Goal: Transaction & Acquisition: Download file/media

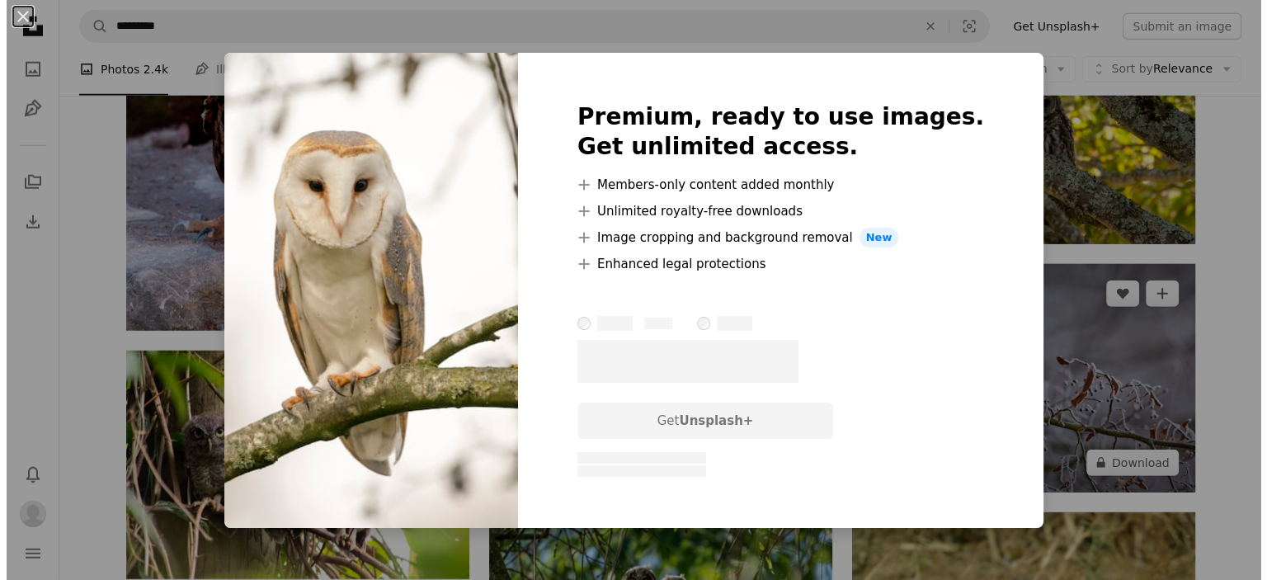
scroll to position [29492, 0]
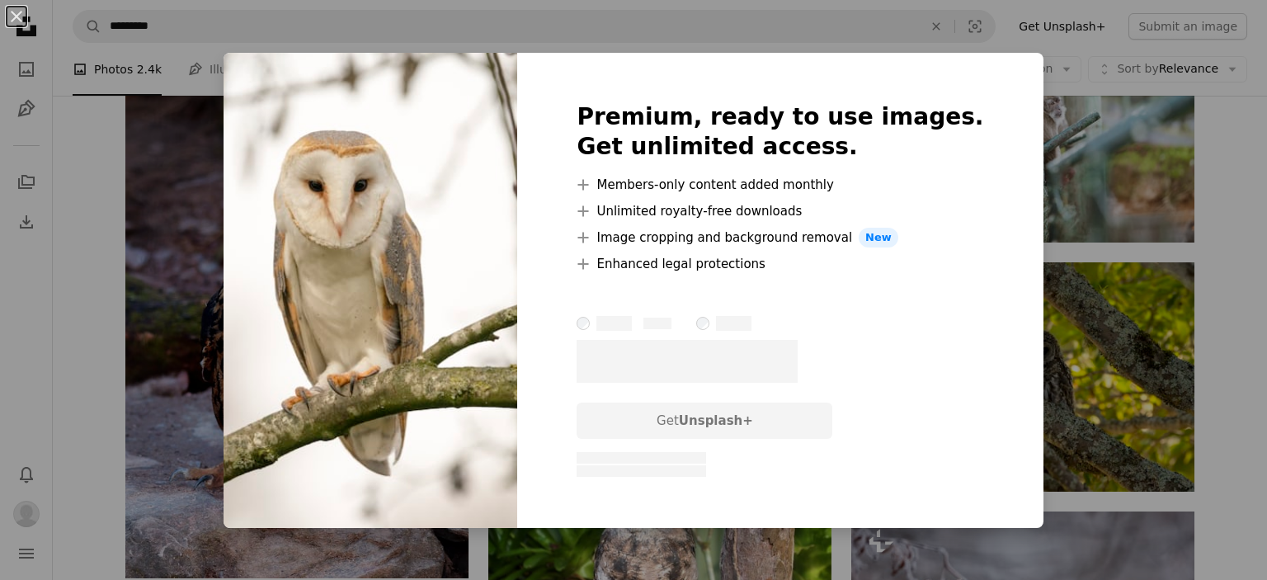
click at [1178, 327] on div "An X shape Premium, ready to use images. Get unlimited access. A plus sign Memb…" at bounding box center [633, 290] width 1267 height 580
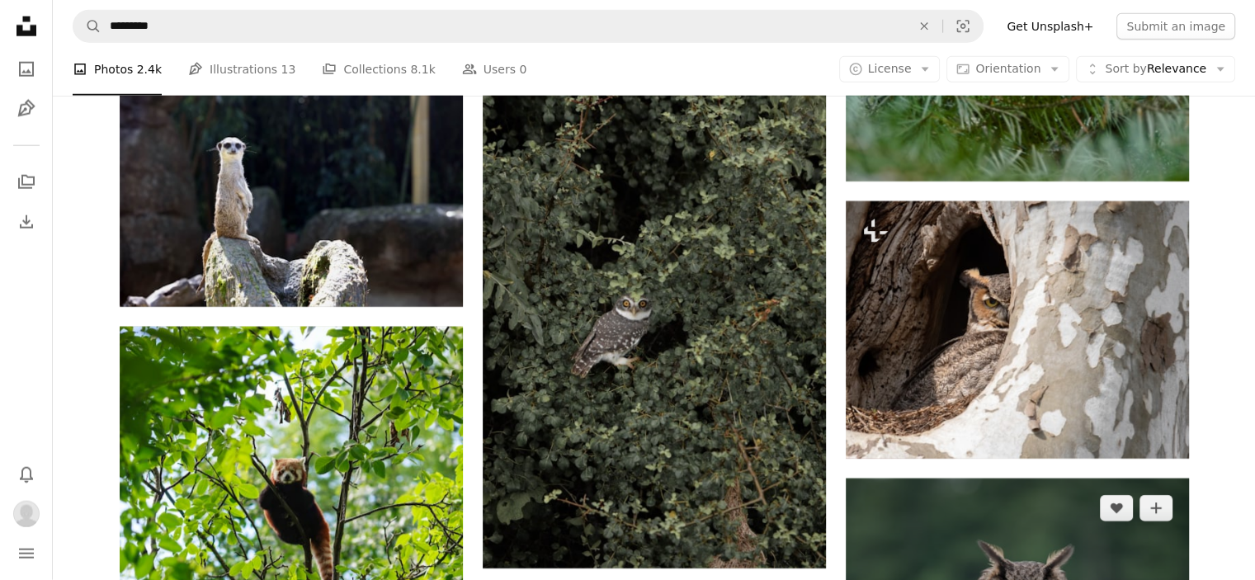
scroll to position [36008, 0]
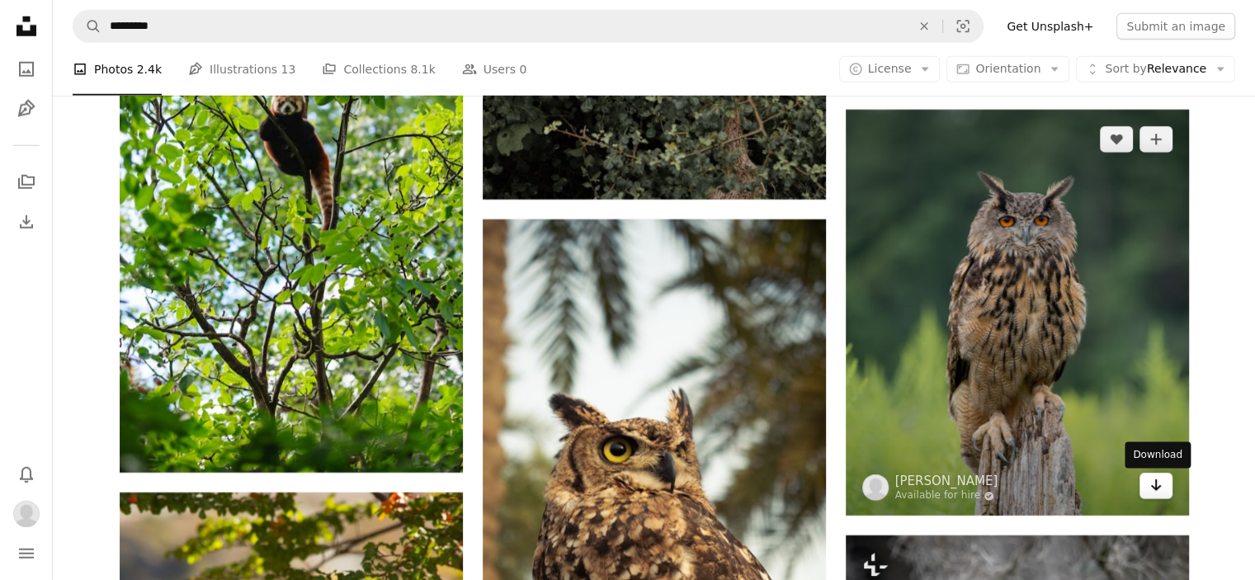
click at [1156, 486] on icon "Arrow pointing down" at bounding box center [1155, 485] width 13 height 20
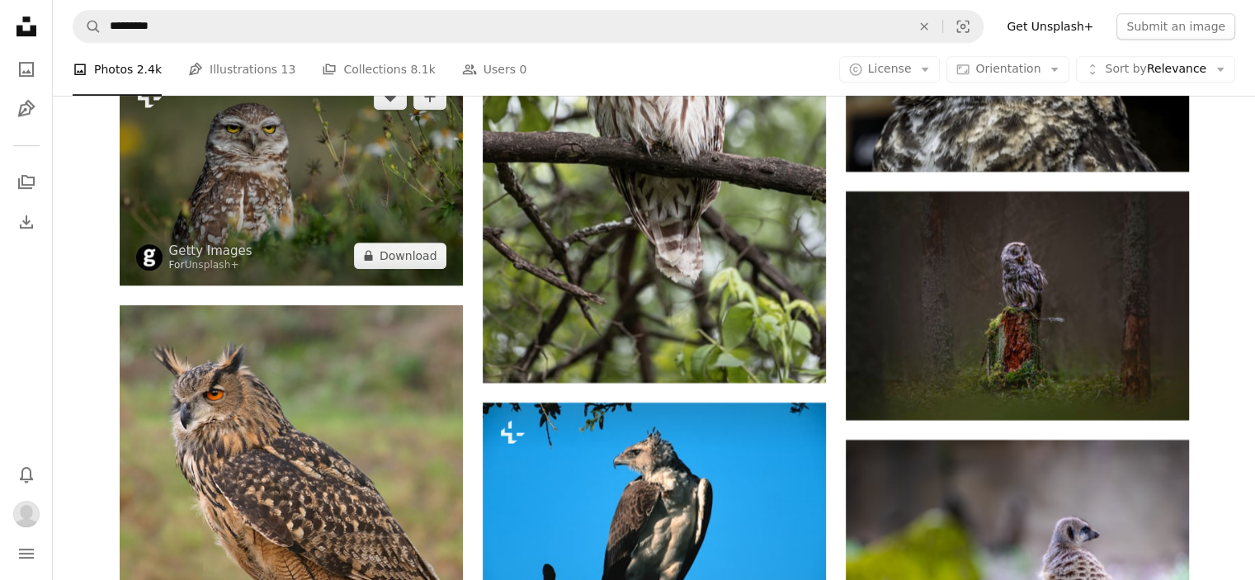
scroll to position [51202, 0]
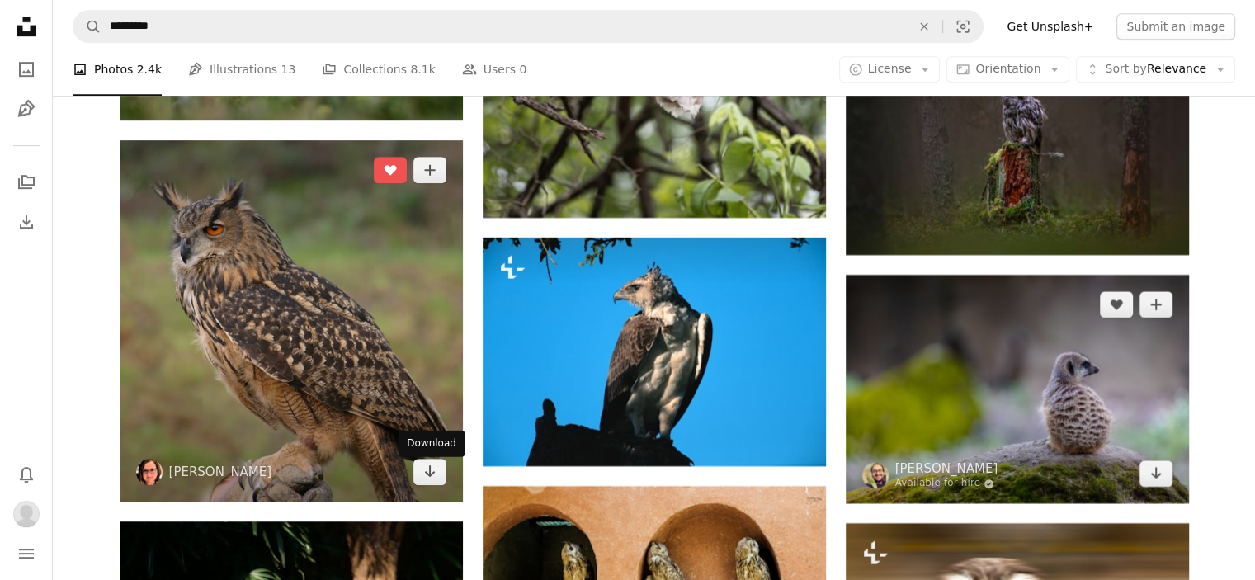
click at [419, 478] on link "Arrow pointing down" at bounding box center [429, 472] width 33 height 26
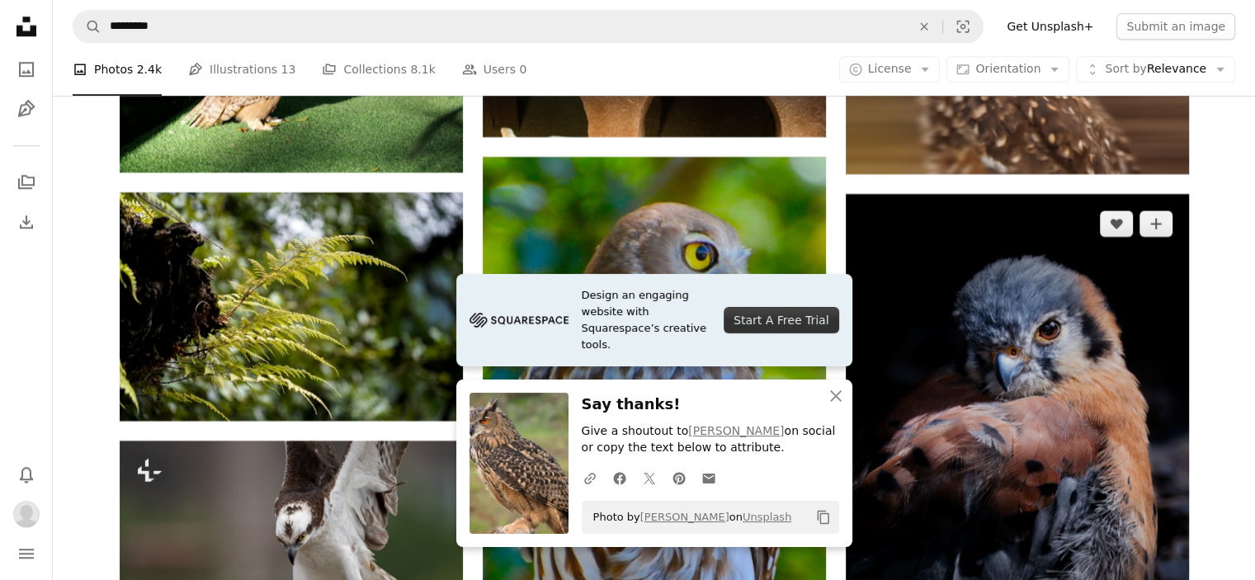
scroll to position [51945, 0]
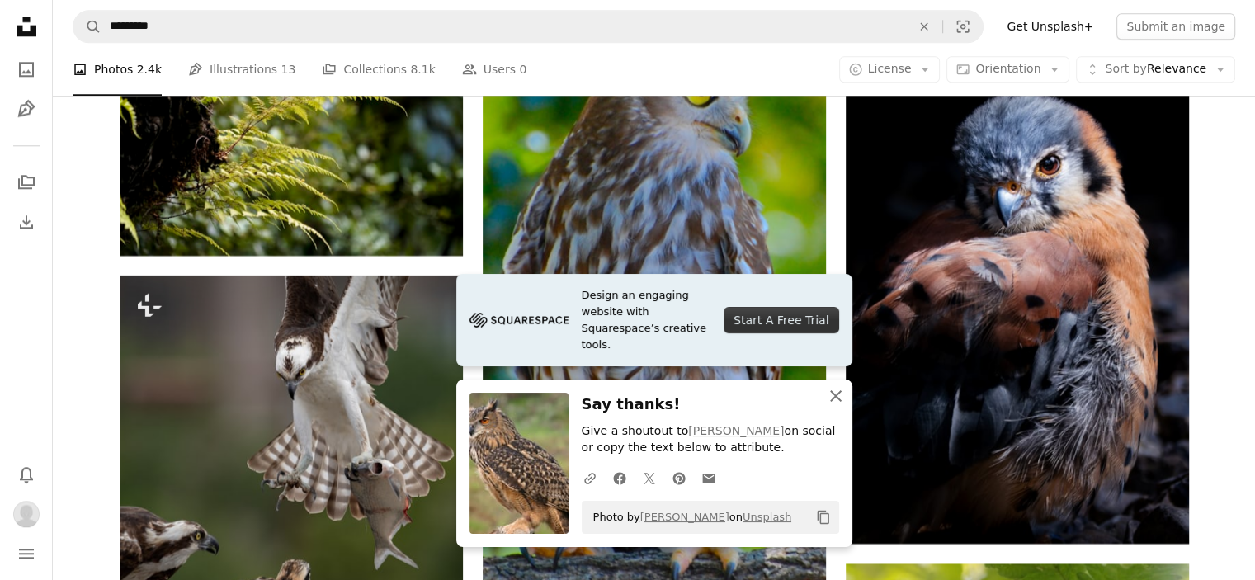
click at [837, 396] on icon "An X shape" at bounding box center [836, 396] width 20 height 20
click at [834, 394] on icon "button" at bounding box center [836, 396] width 12 height 12
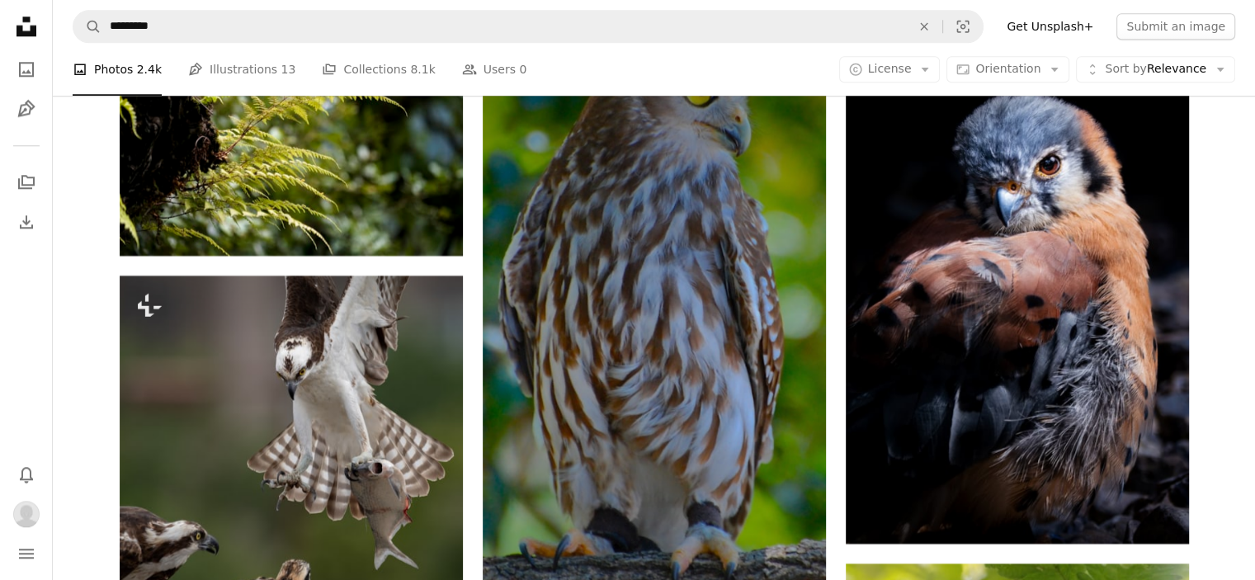
click at [776, 137] on img at bounding box center [654, 360] width 343 height 737
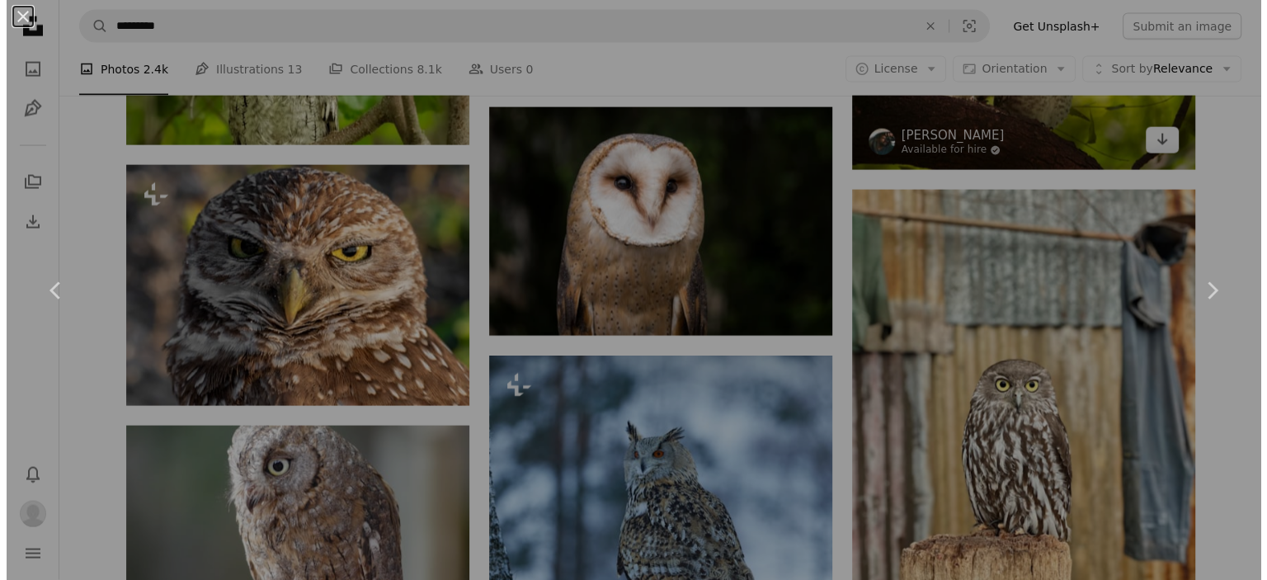
scroll to position [53760, 0]
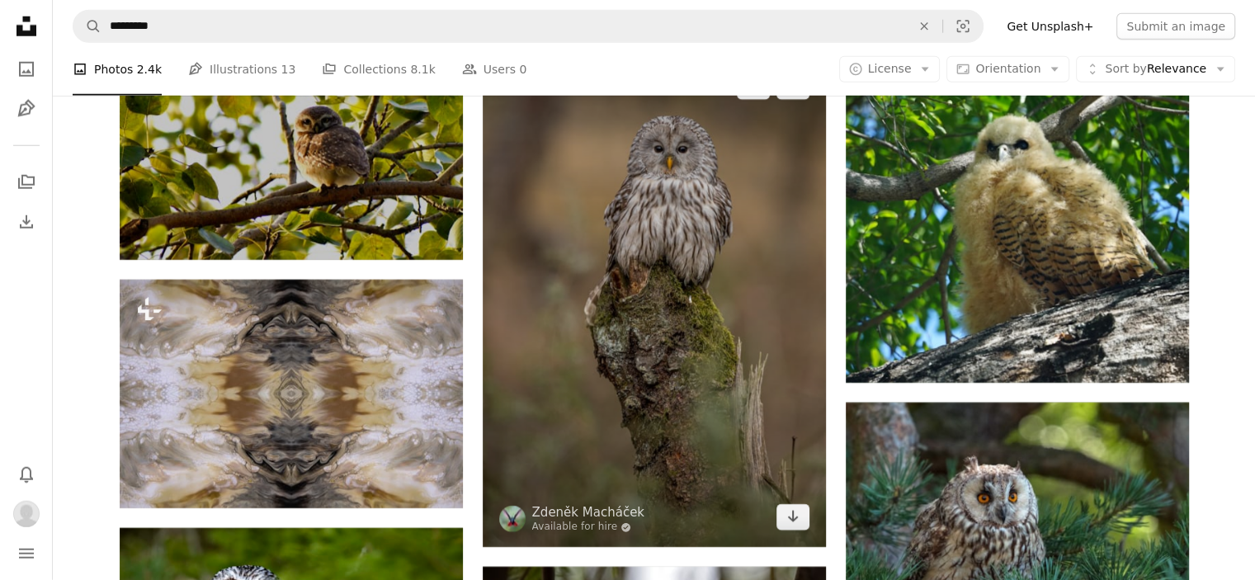
scroll to position [86260, 0]
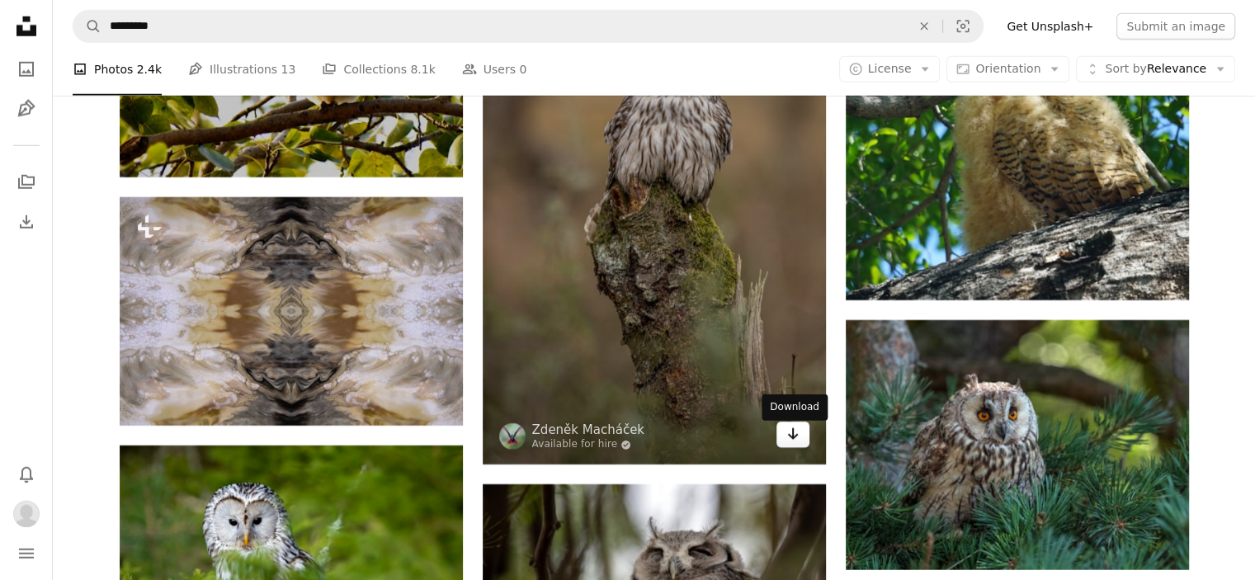
click at [783, 431] on link "Arrow pointing down" at bounding box center [792, 435] width 33 height 26
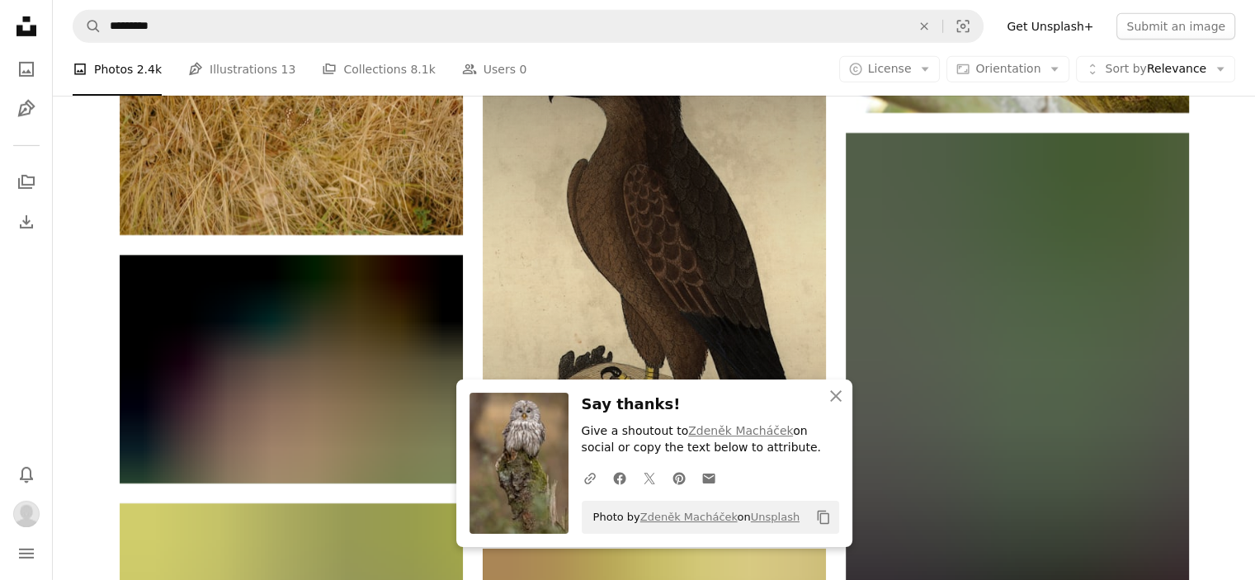
scroll to position [87002, 0]
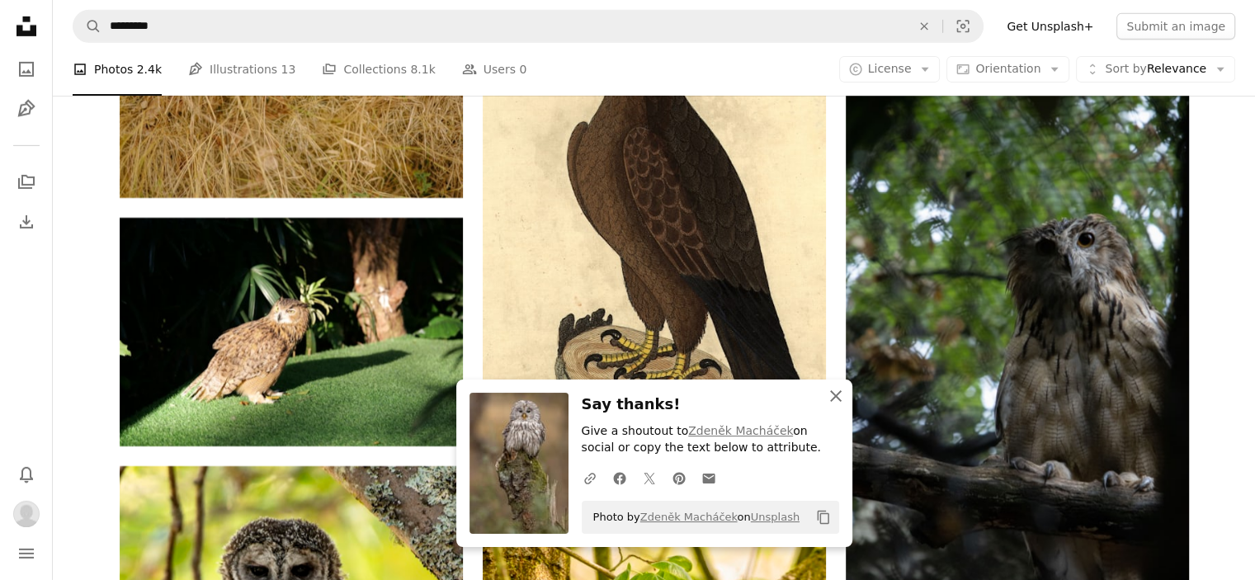
click at [841, 402] on icon "An X shape" at bounding box center [836, 396] width 20 height 20
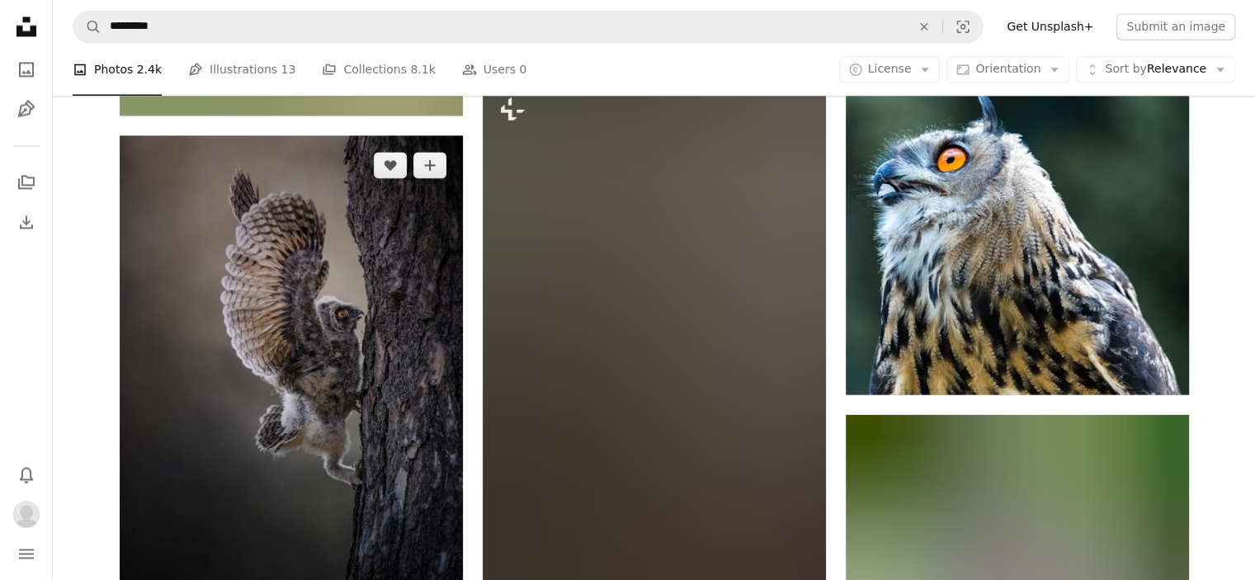
scroll to position [90879, 0]
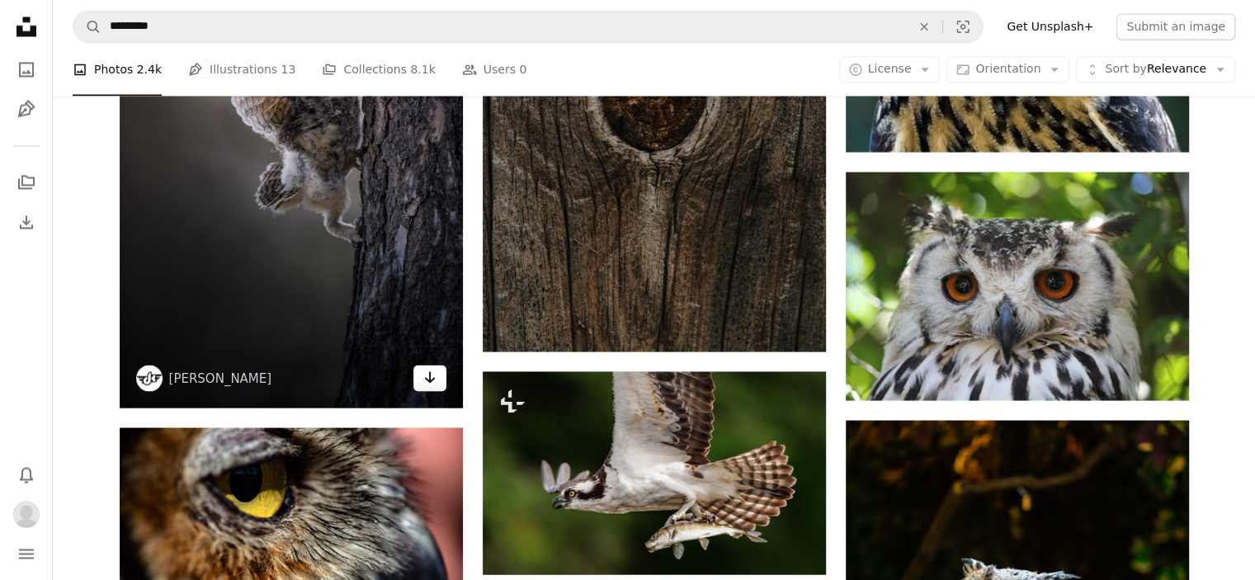
click at [419, 380] on link "Arrow pointing down" at bounding box center [429, 378] width 33 height 26
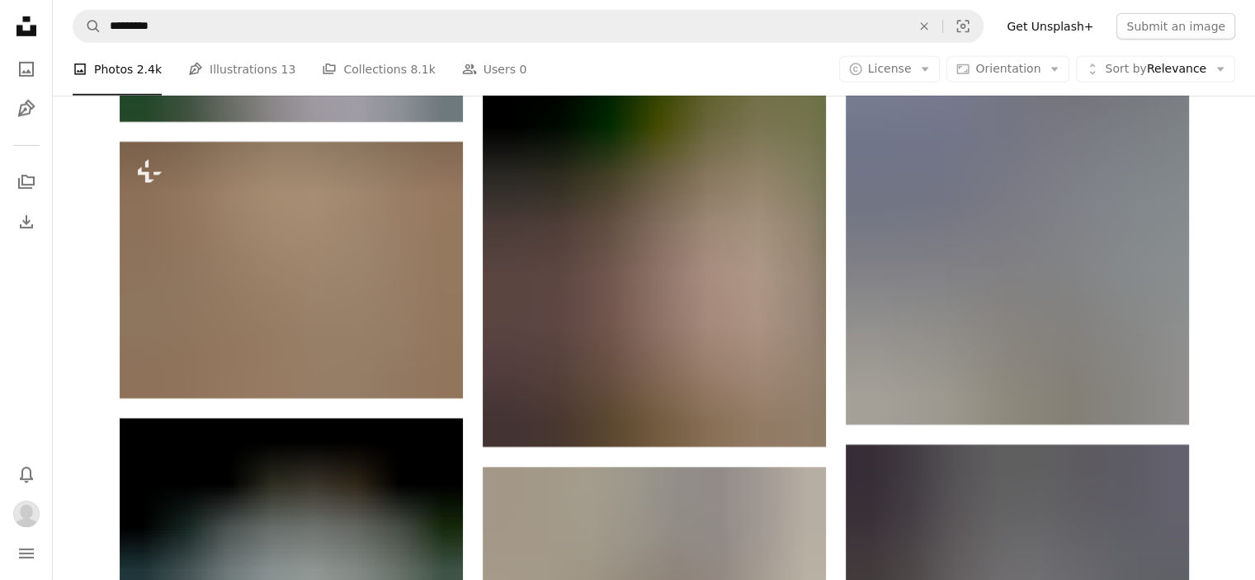
scroll to position [93766, 0]
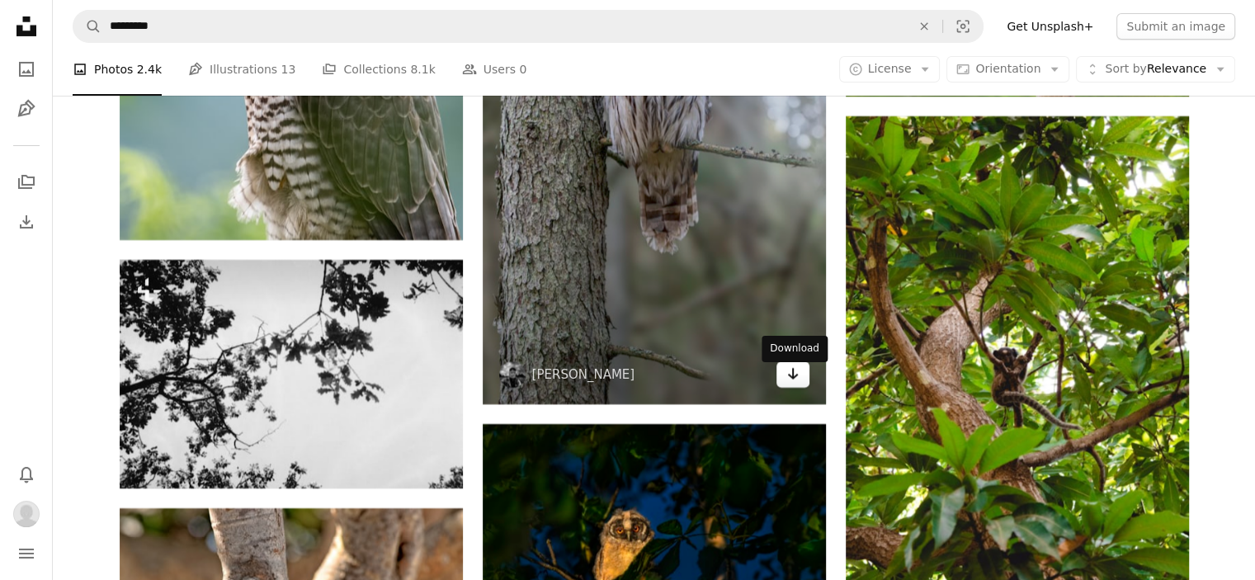
click at [792, 379] on icon "Download" at bounding box center [792, 374] width 11 height 12
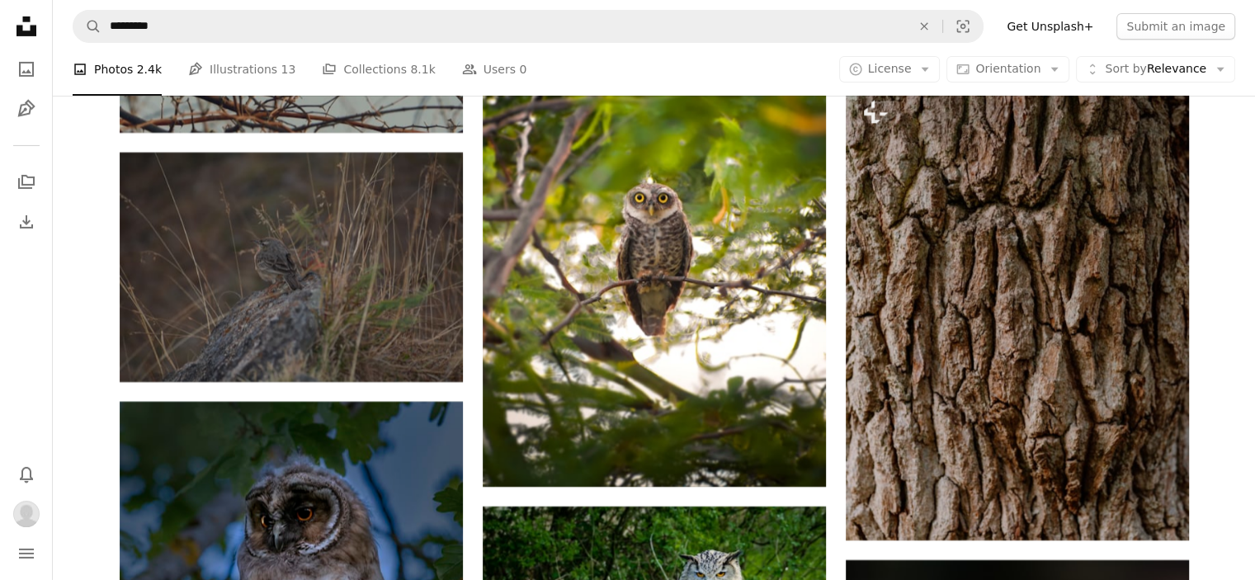
scroll to position [125936, 0]
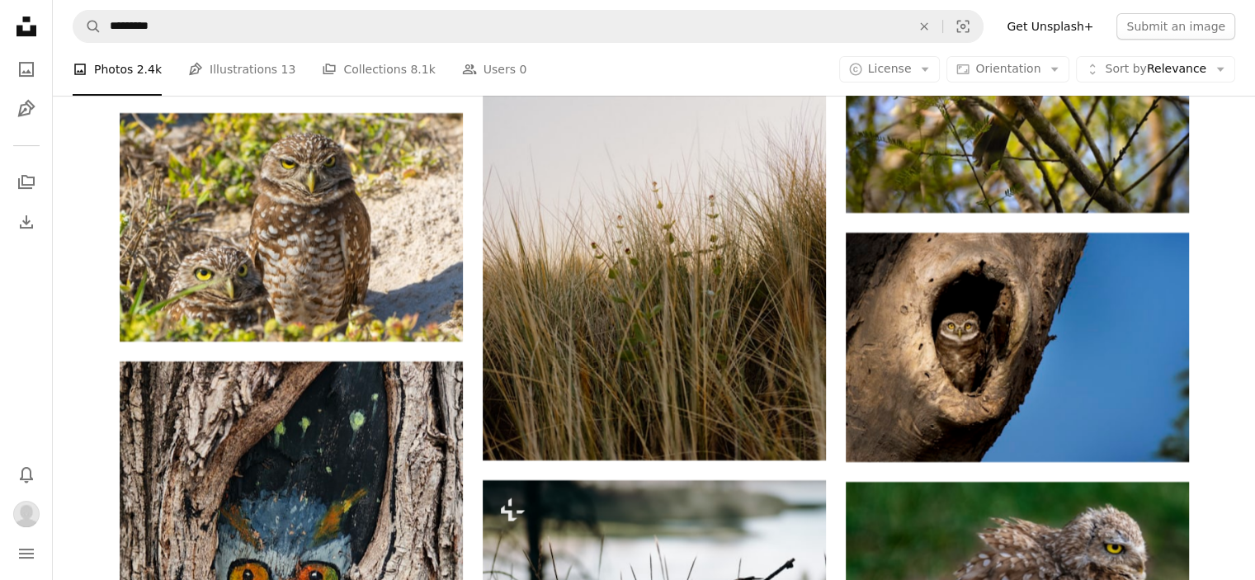
drag, startPoint x: 1111, startPoint y: 205, endPoint x: 79, endPoint y: 374, distance: 1045.7
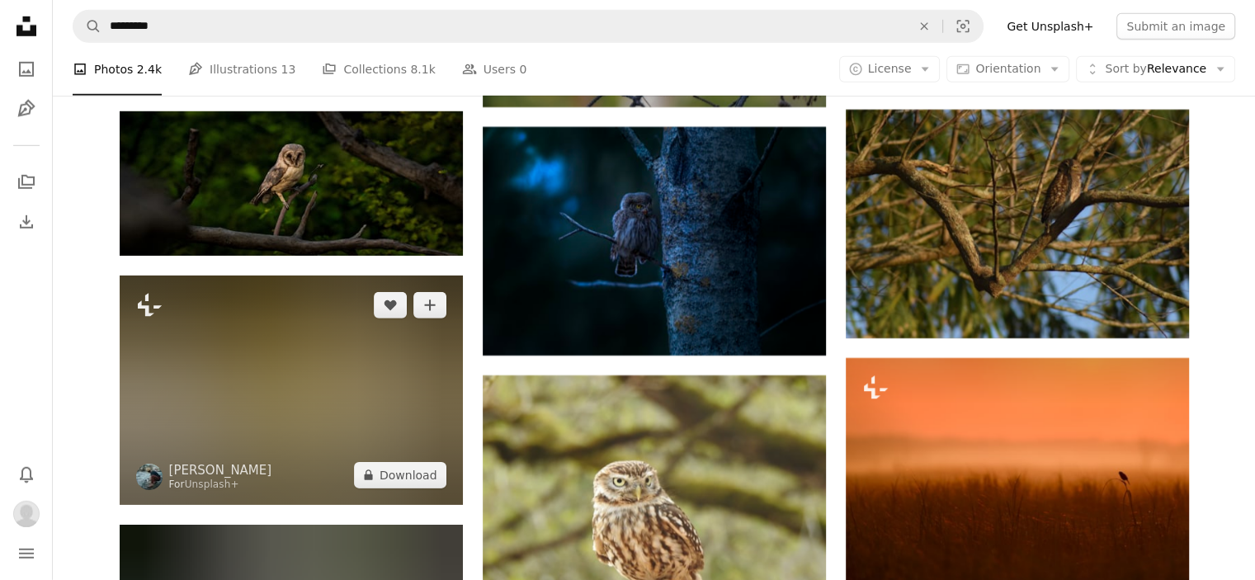
scroll to position [130803, 0]
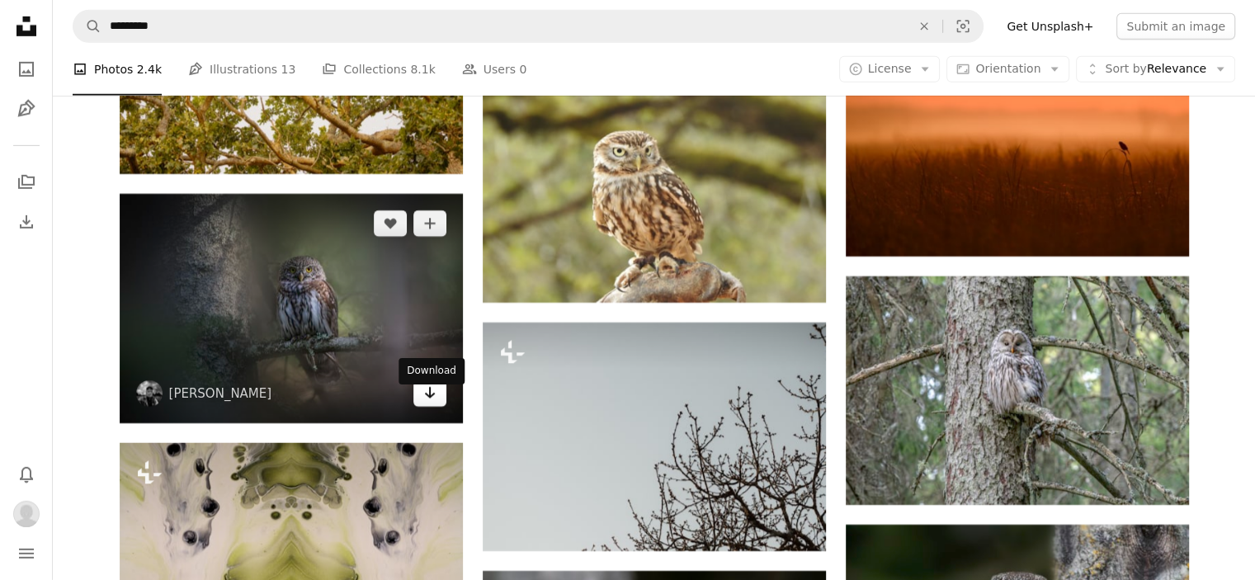
click at [424, 403] on icon "Arrow pointing down" at bounding box center [429, 393] width 13 height 20
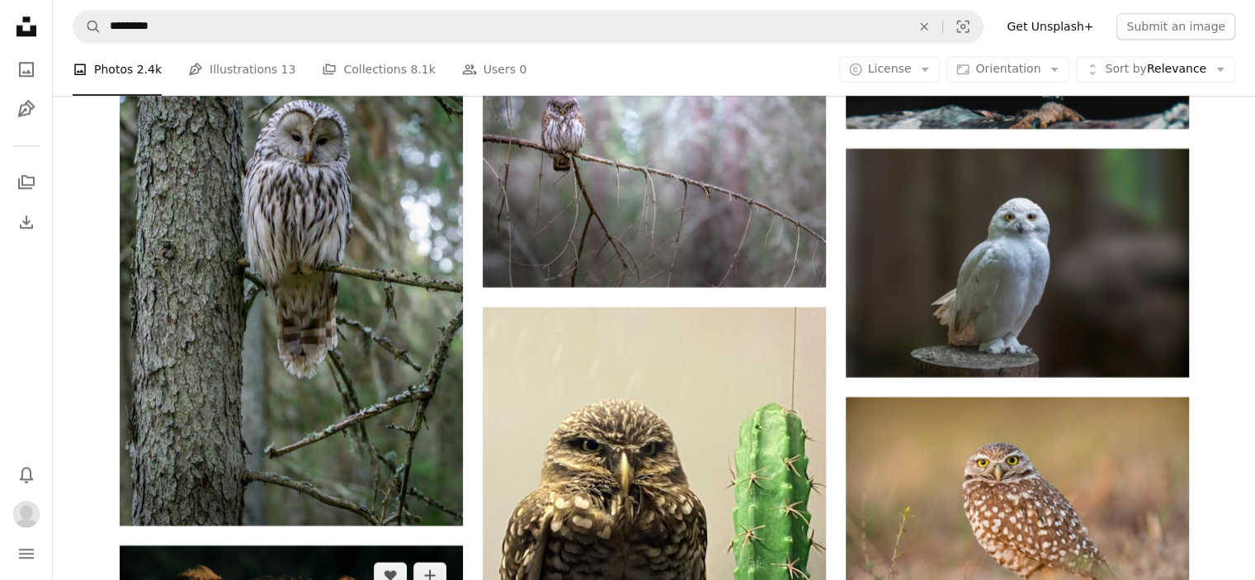
scroll to position [139877, 0]
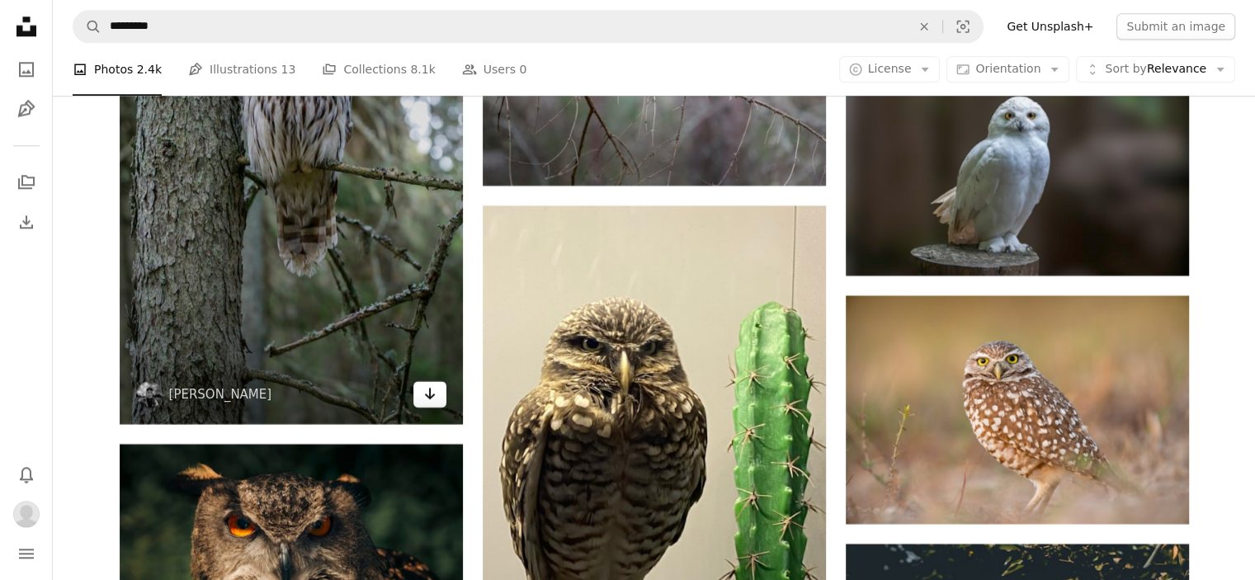
click at [413, 407] on link "Arrow pointing down" at bounding box center [429, 394] width 33 height 26
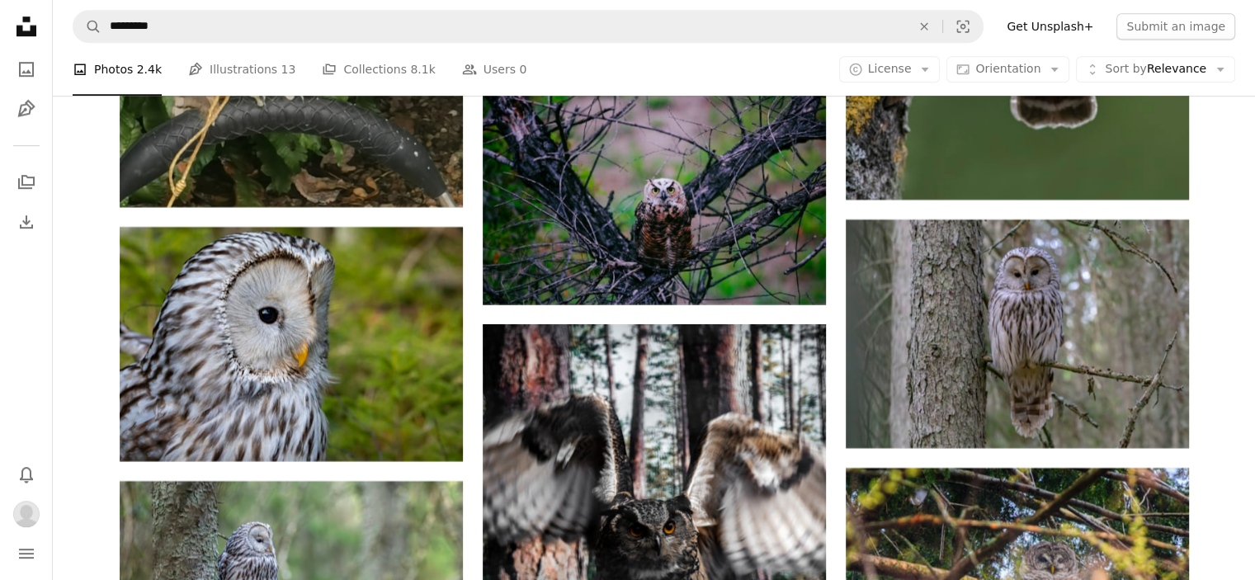
scroll to position [145486, 0]
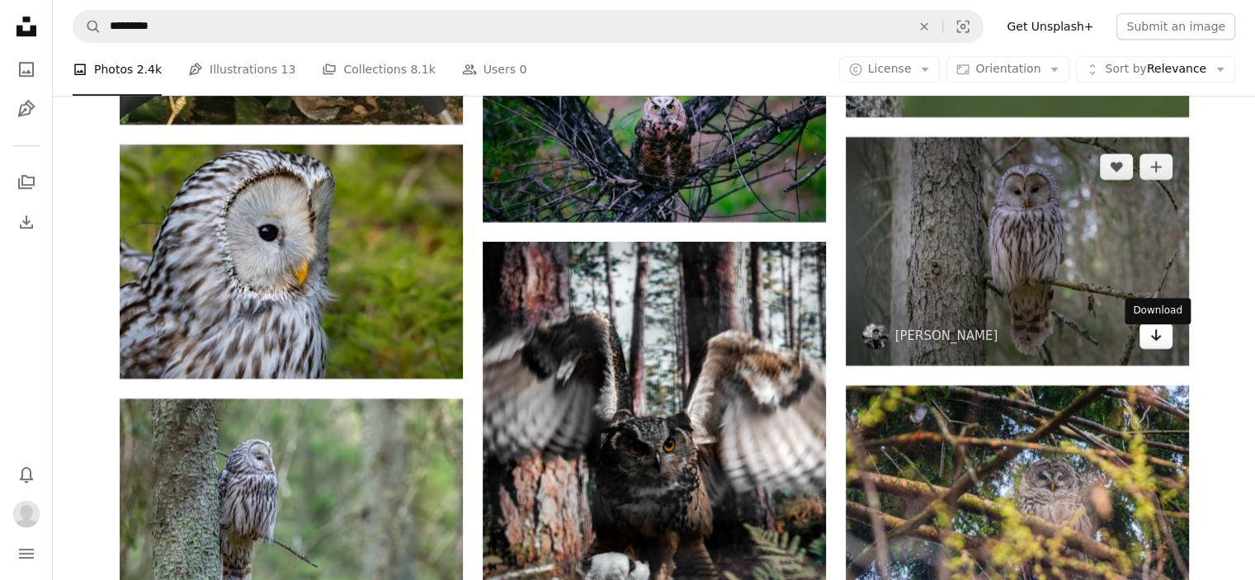
click at [1156, 336] on icon "Arrow pointing down" at bounding box center [1155, 335] width 13 height 20
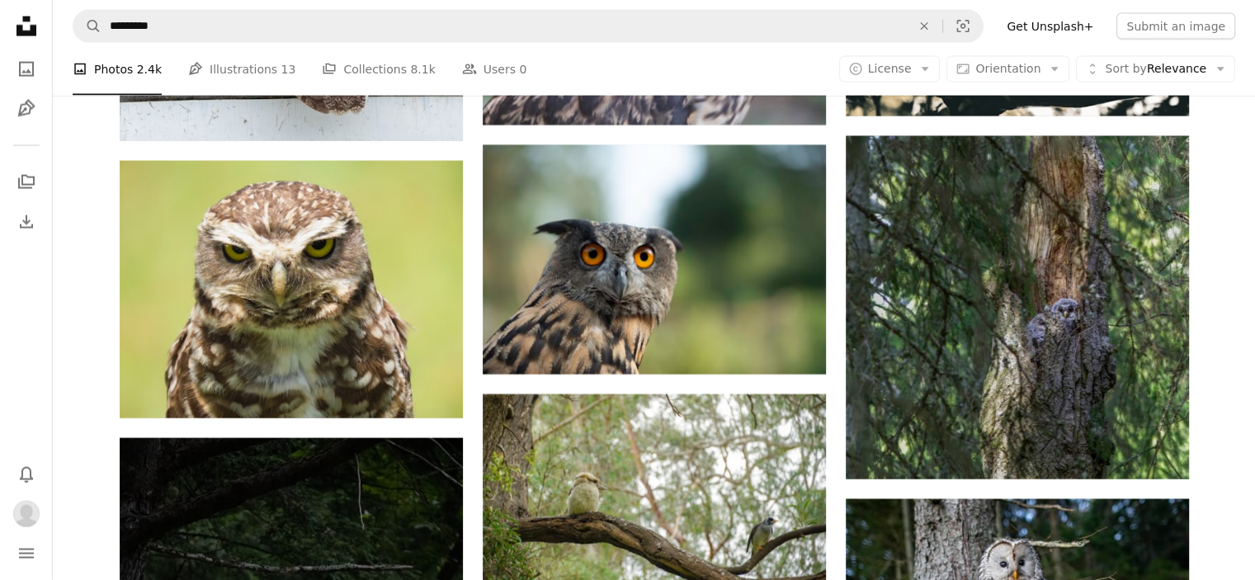
scroll to position [148785, 0]
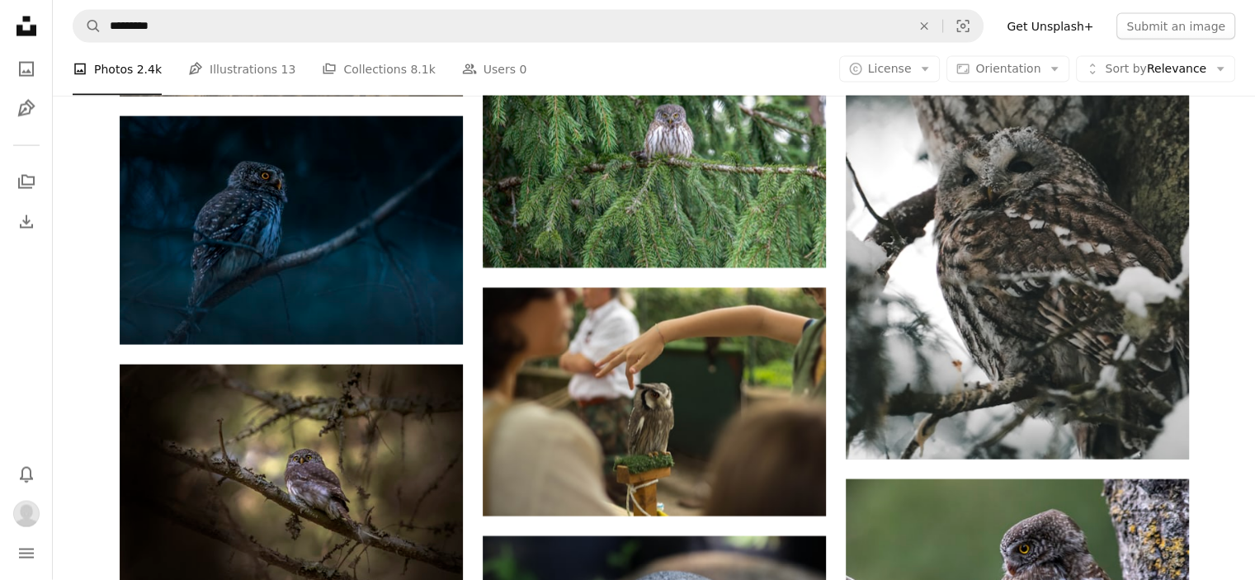
scroll to position [161571, 0]
